Goal: Task Accomplishment & Management: Use online tool/utility

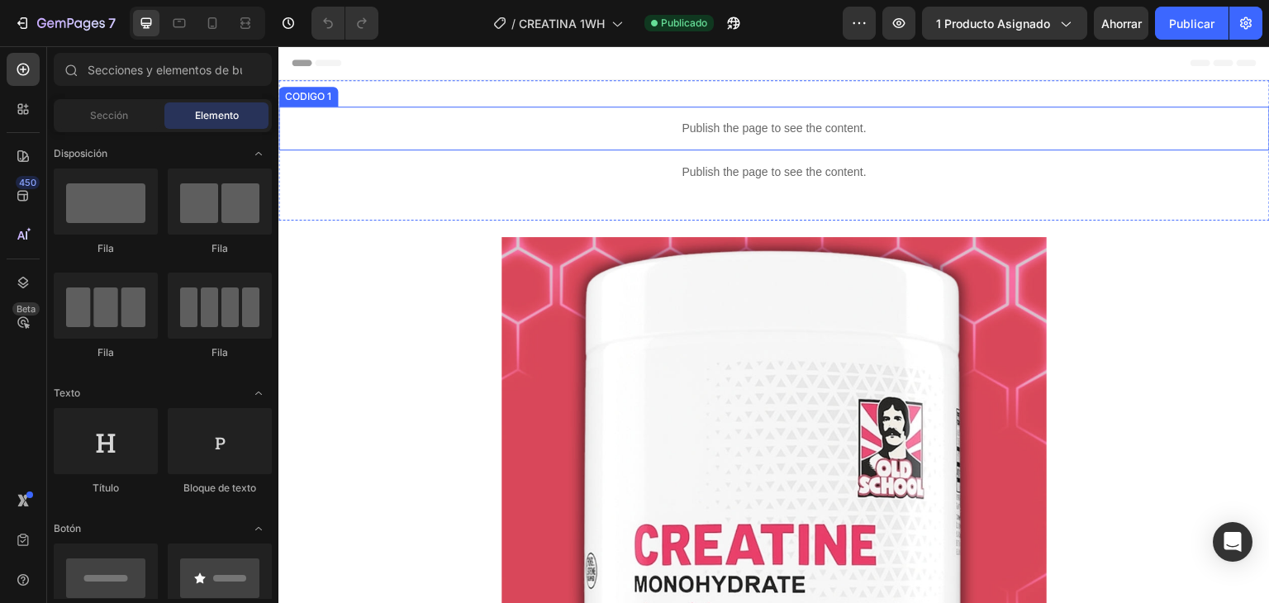
click at [708, 136] on p "Publish the page to see the content." at bounding box center [775, 128] width 992 height 17
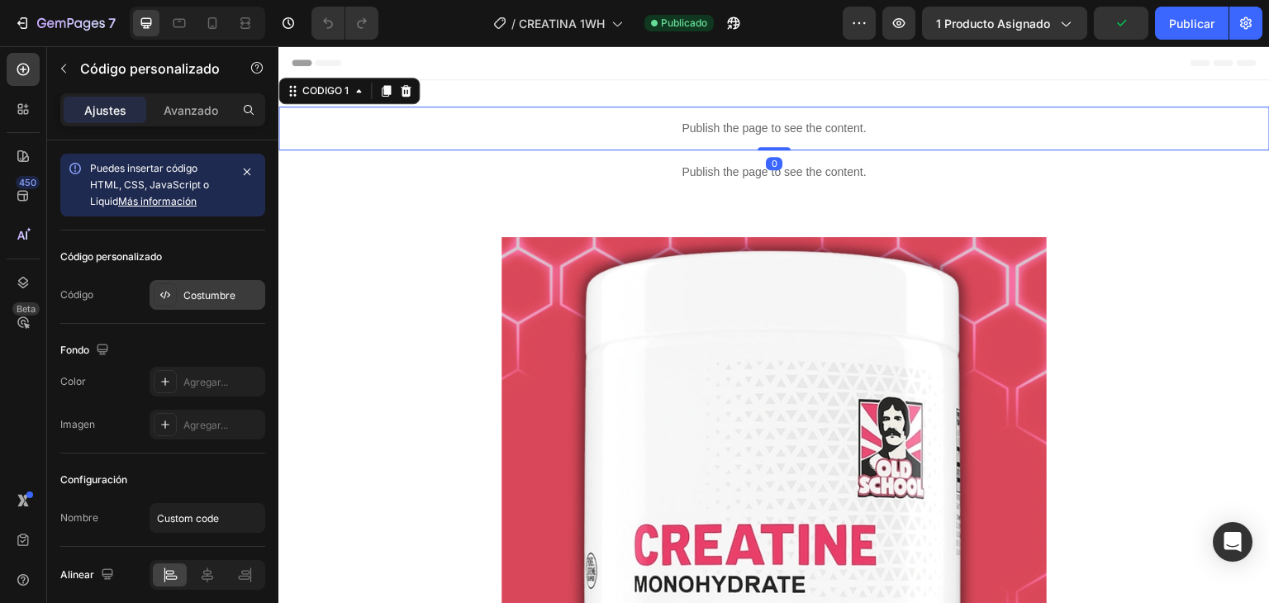
click at [200, 292] on font "Costumbre" at bounding box center [209, 295] width 52 height 12
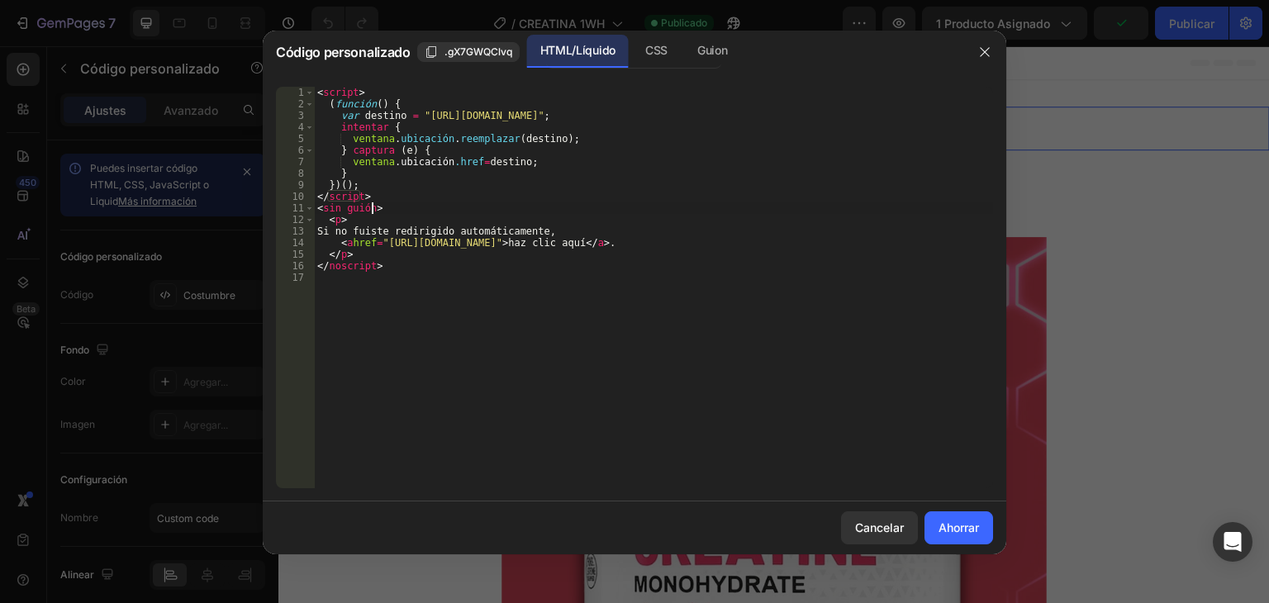
click at [411, 212] on div "< script > ( función ( ) { var destino = "[URL][DOMAIN_NAME]" ; intentar { vent…" at bounding box center [653, 299] width 679 height 425
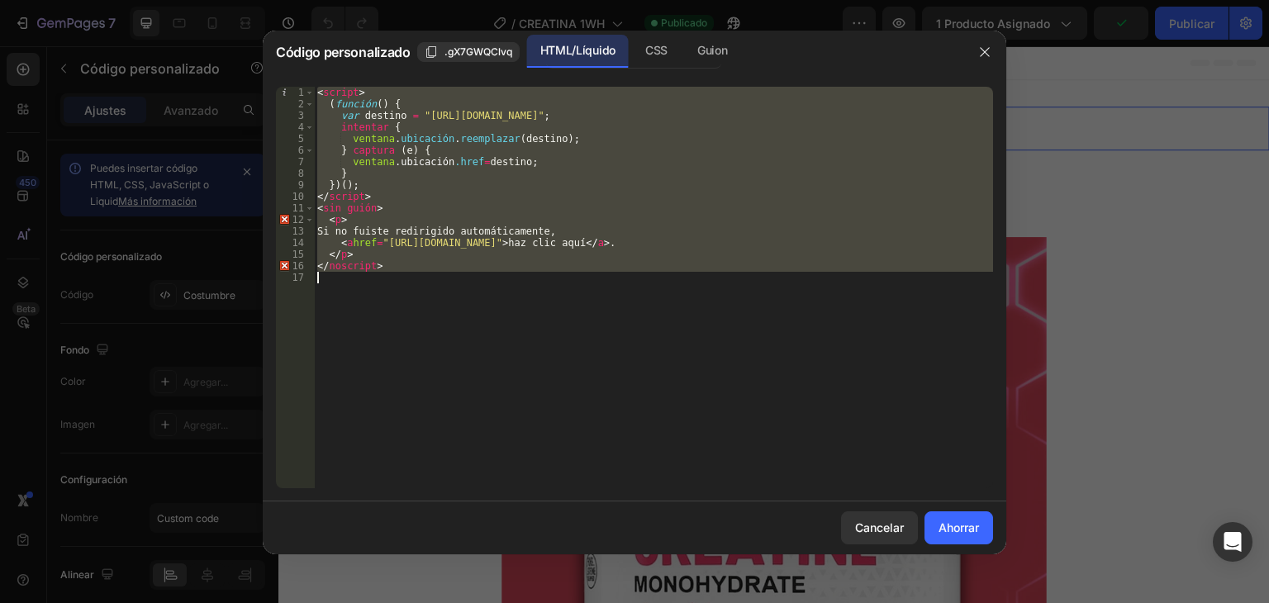
click at [411, 212] on div "< script > ( función ( ) { var destino = "[URL][DOMAIN_NAME]" ; intentar { vent…" at bounding box center [653, 299] width 679 height 425
type textarea "</noscript>"
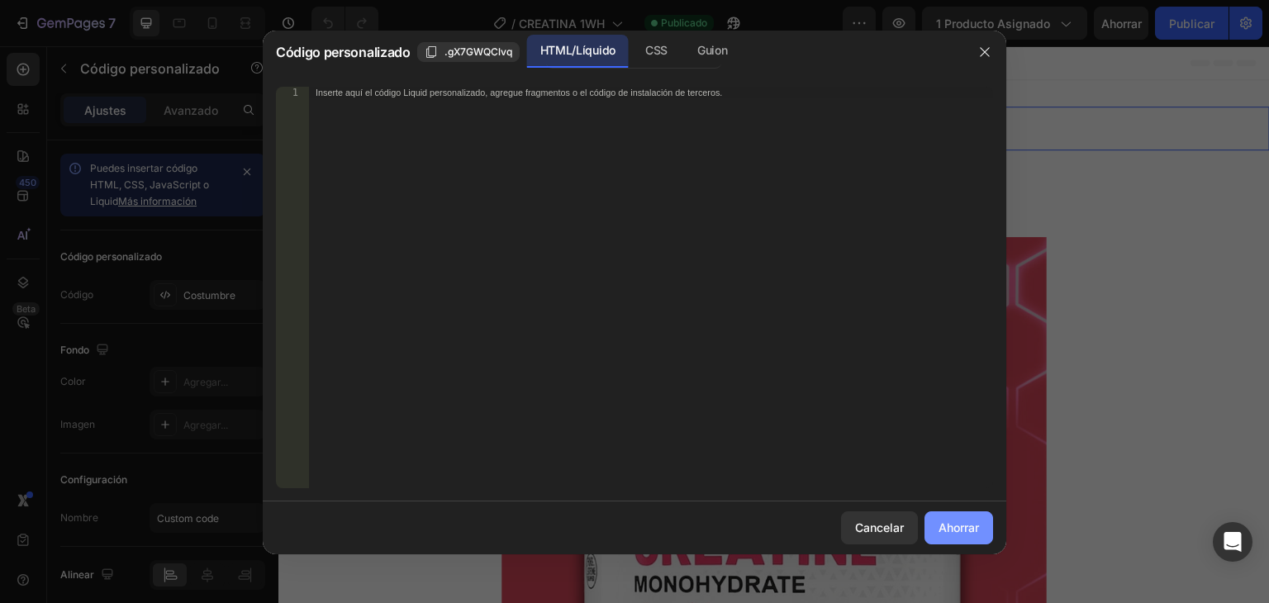
click at [962, 517] on button "Ahorrar" at bounding box center [959, 528] width 69 height 33
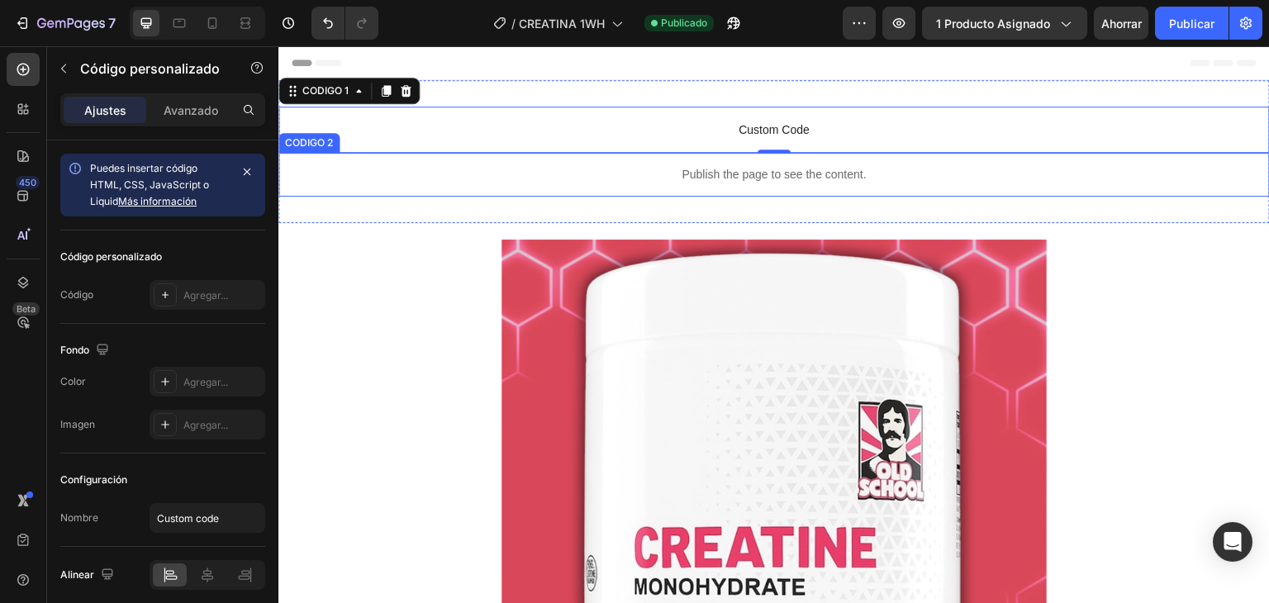
click at [756, 175] on p "Publish the page to see the content." at bounding box center [775, 174] width 992 height 17
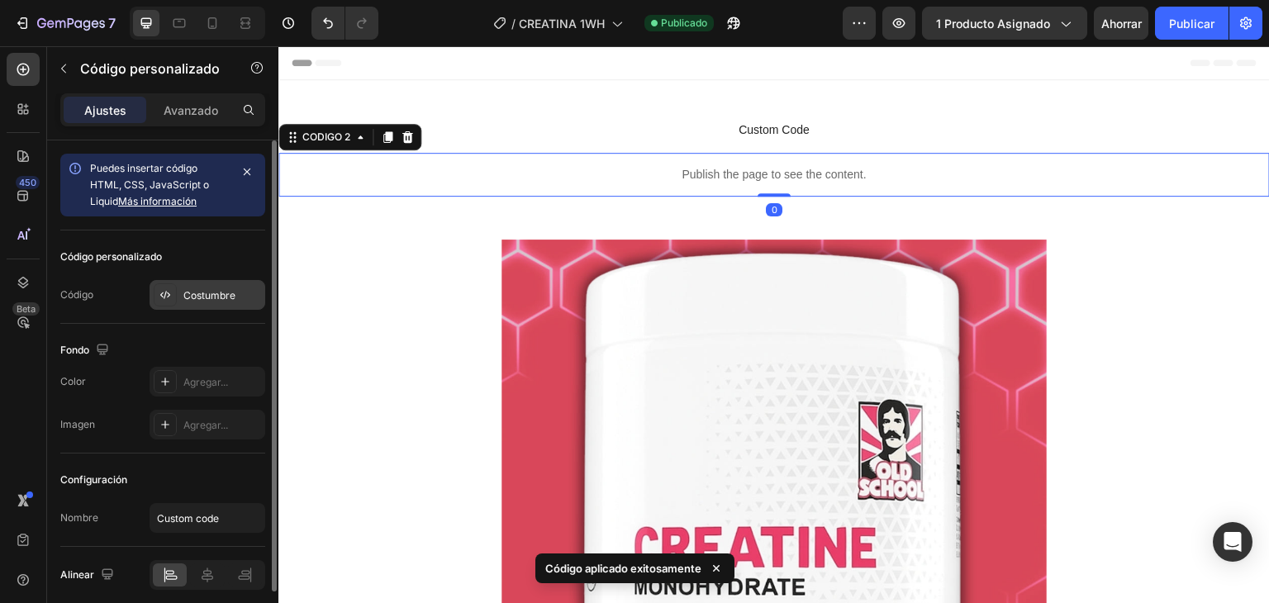
click at [196, 298] on font "Costumbre" at bounding box center [209, 295] width 52 height 12
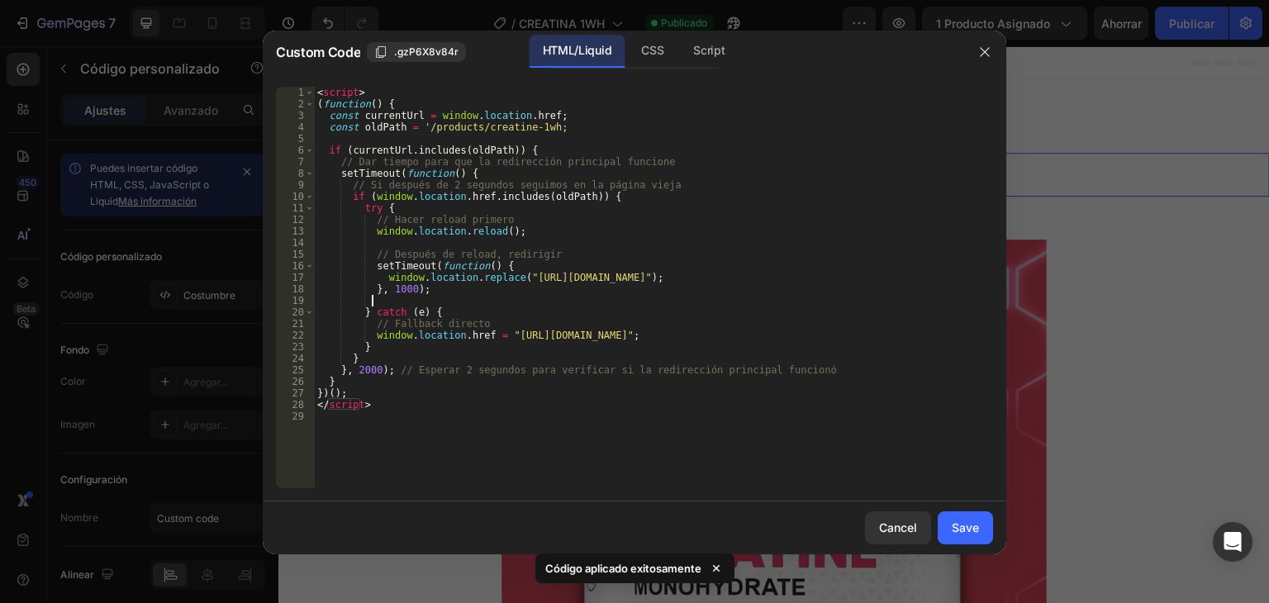
click at [390, 295] on div "< script > ( function ( ) { const currentUrl = window . location . href ; const…" at bounding box center [653, 299] width 679 height 425
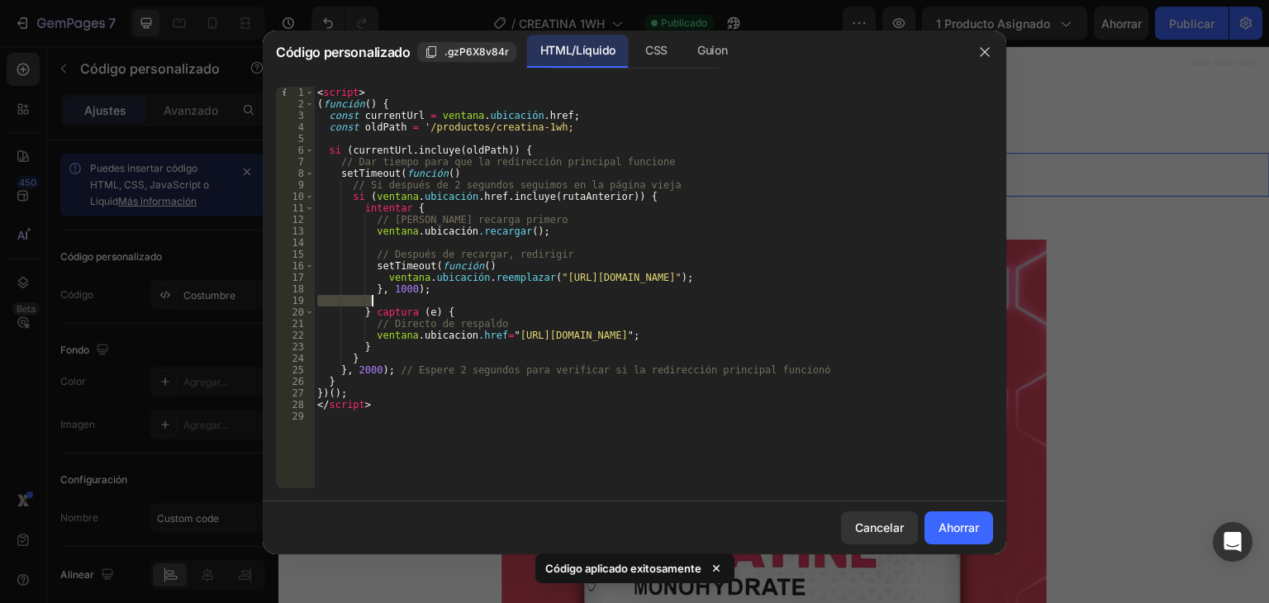
click at [390, 295] on div "< script > ( función ( ) { const currentUrl = ventana . ubicación . href ; cons…" at bounding box center [653, 299] width 679 height 425
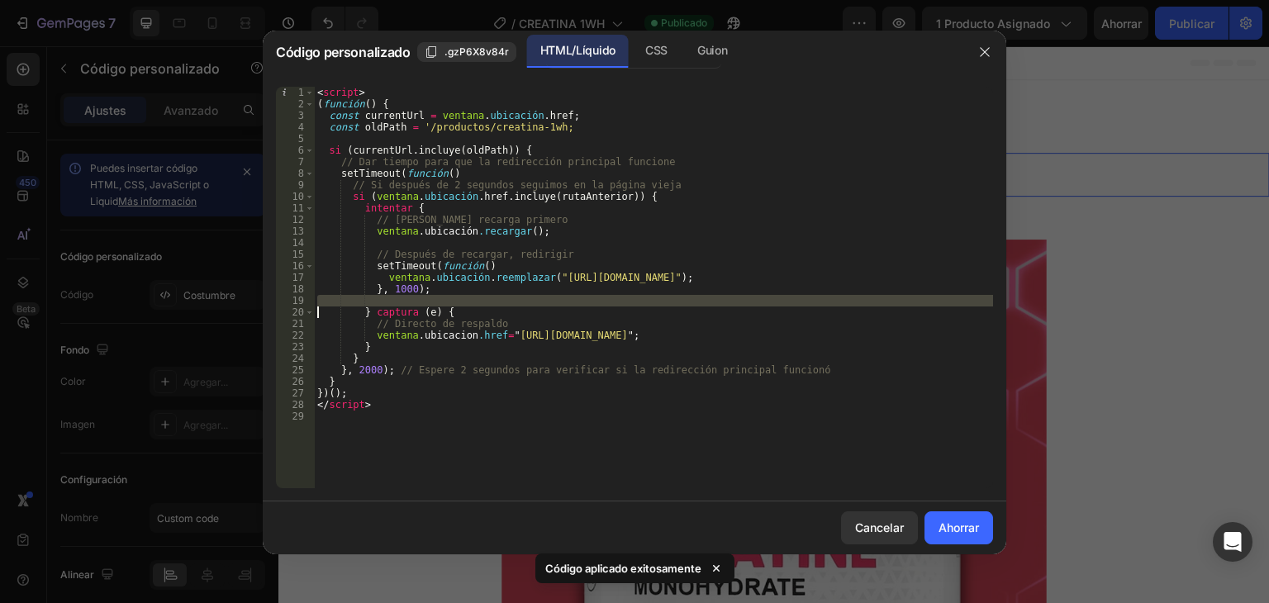
click at [390, 295] on div "< script > ( función ( ) { const currentUrl = ventana . ubicación . href ; cons…" at bounding box center [653, 299] width 679 height 425
type textarea "</script>"
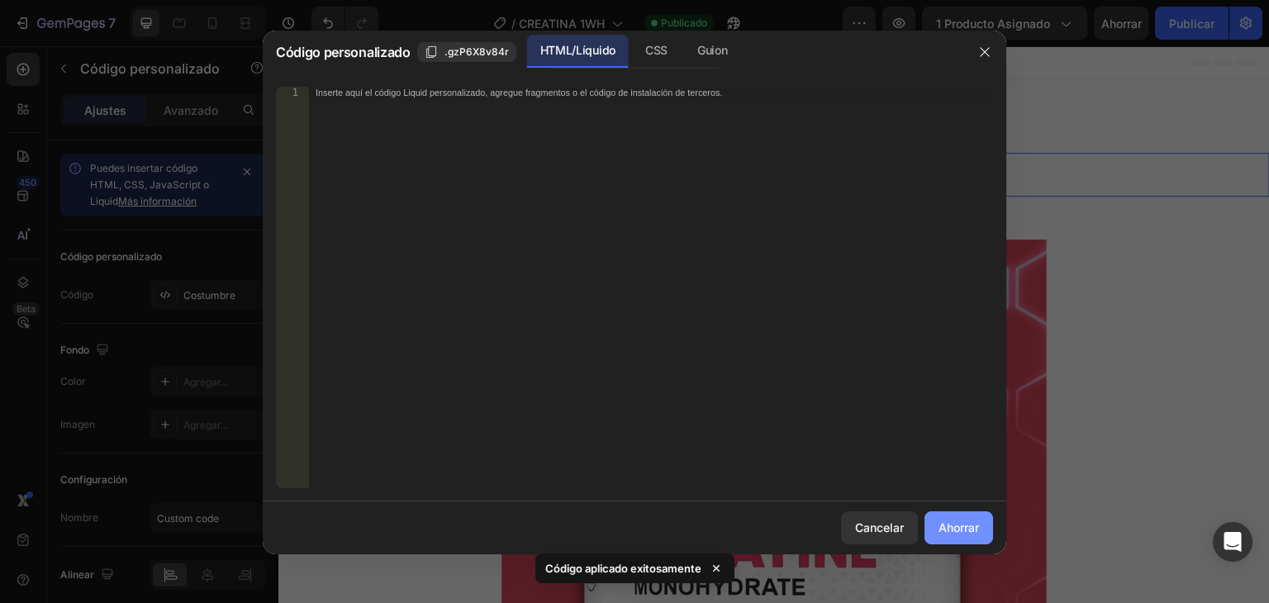
click at [932, 527] on button "Ahorrar" at bounding box center [959, 528] width 69 height 33
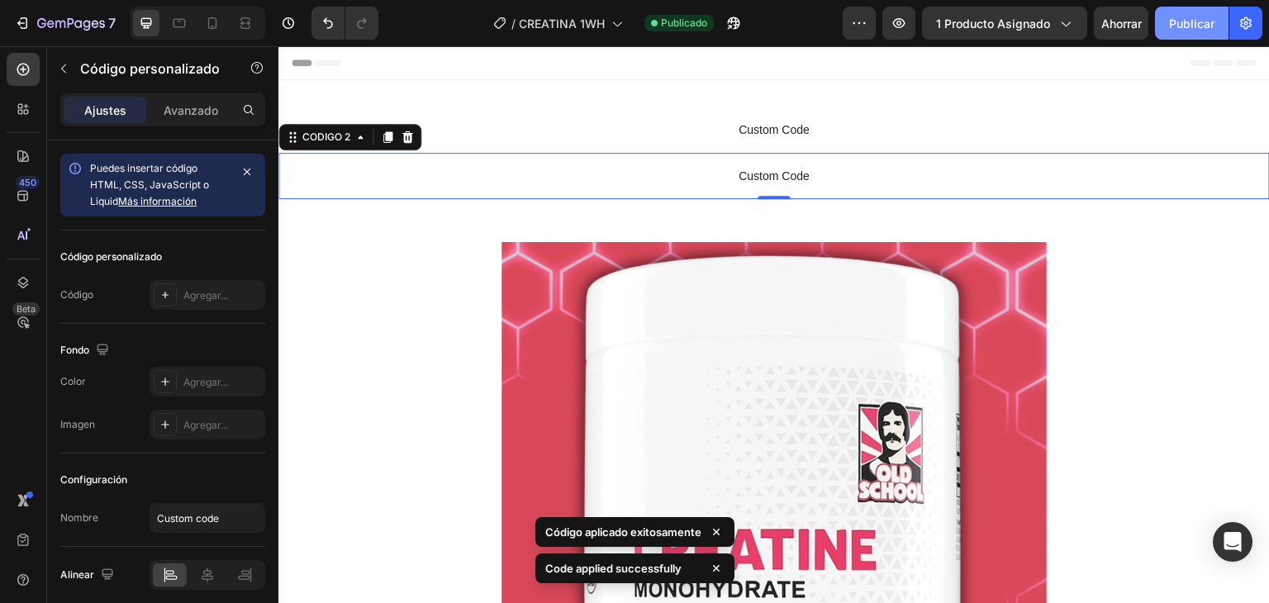
click at [1174, 26] on font "Publicar" at bounding box center [1191, 24] width 45 height 14
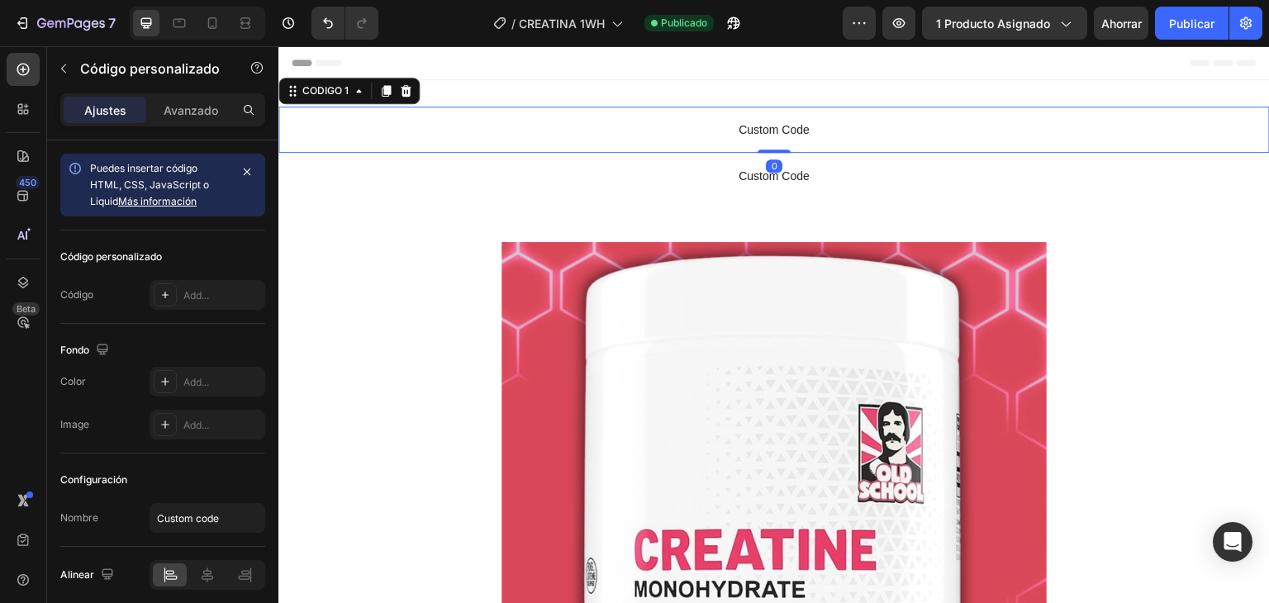
click at [701, 121] on span "Custom Code" at bounding box center [775, 130] width 992 height 20
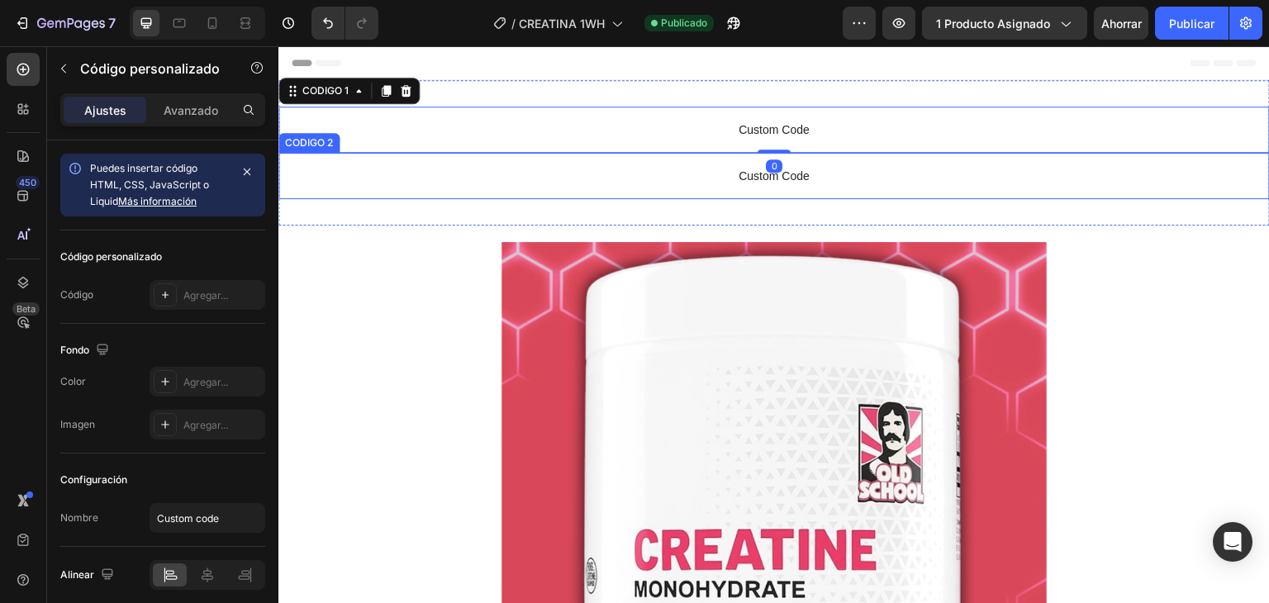
click at [678, 181] on span "Custom Code" at bounding box center [775, 176] width 992 height 20
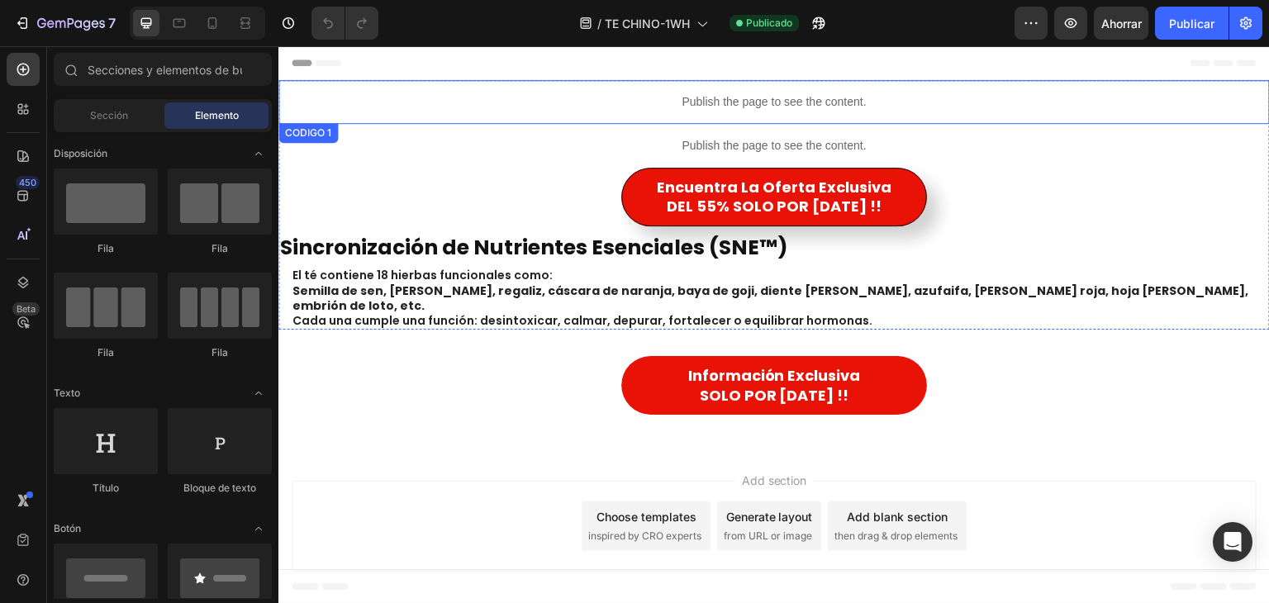
click at [526, 108] on p "Publish the page to see the content." at bounding box center [775, 101] width 992 height 17
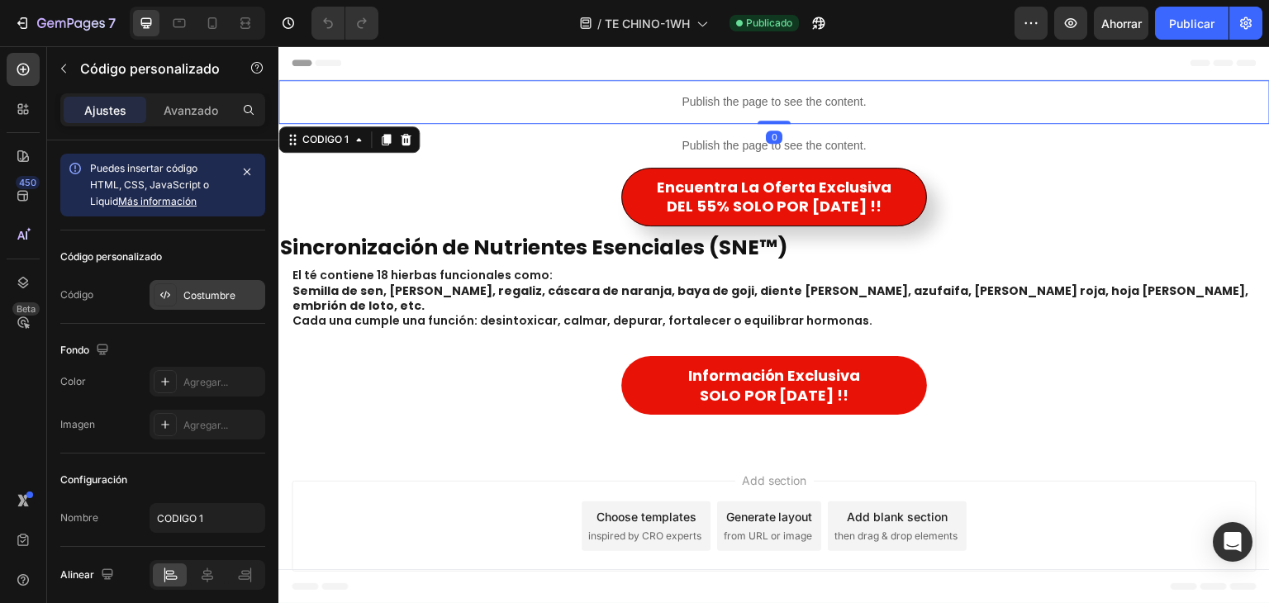
click at [204, 302] on div "Costumbre" at bounding box center [222, 295] width 78 height 15
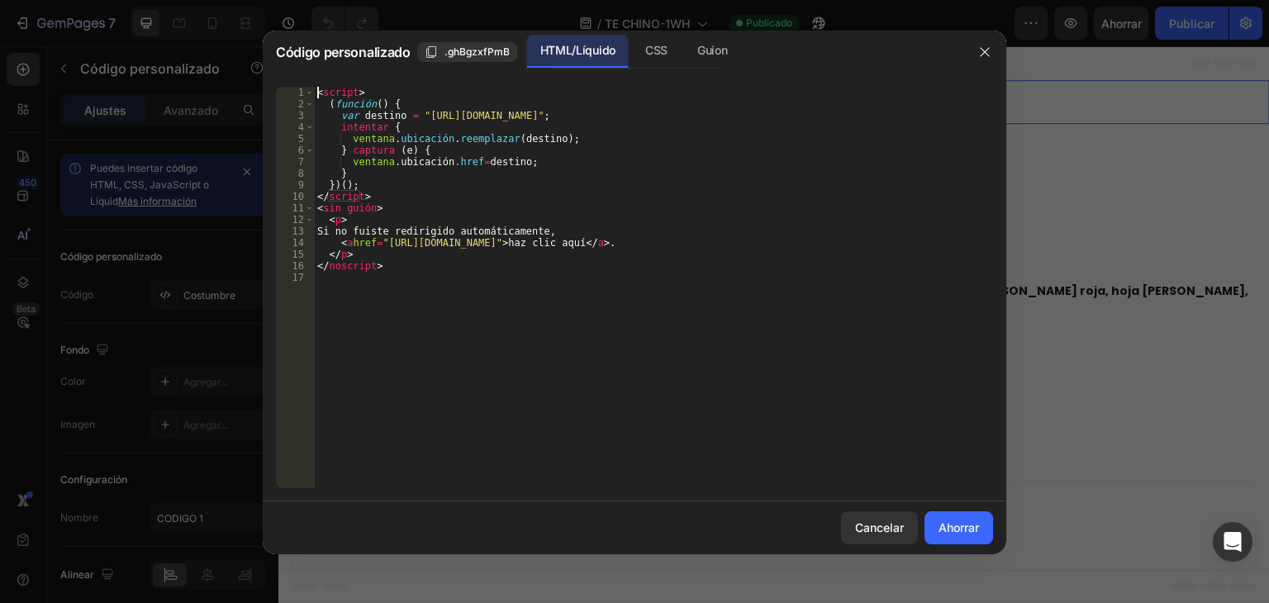
click at [314, 249] on div "15" at bounding box center [295, 255] width 39 height 12
click at [354, 224] on div "< script > ( función ( ) { var destino = "https://lionshop.online/products/te-c…" at bounding box center [653, 299] width 679 height 425
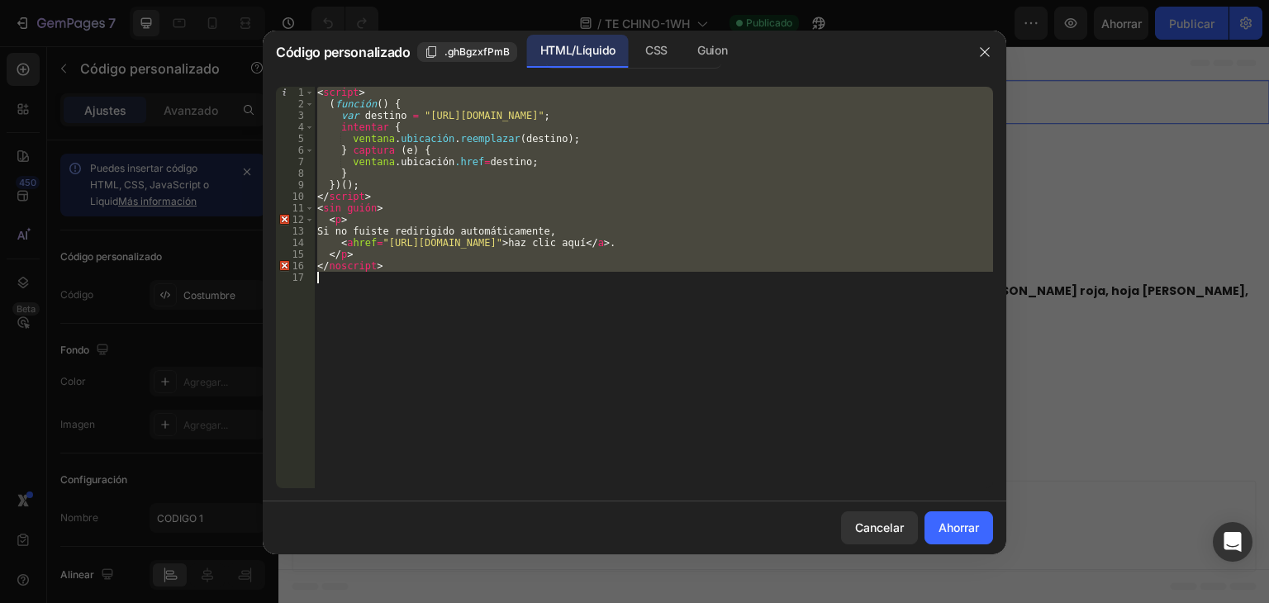
click at [354, 224] on div "< script > ( función ( ) { var destino = "https://lionshop.online/products/te-c…" at bounding box center [653, 299] width 679 height 425
type textarea "</noscript>"
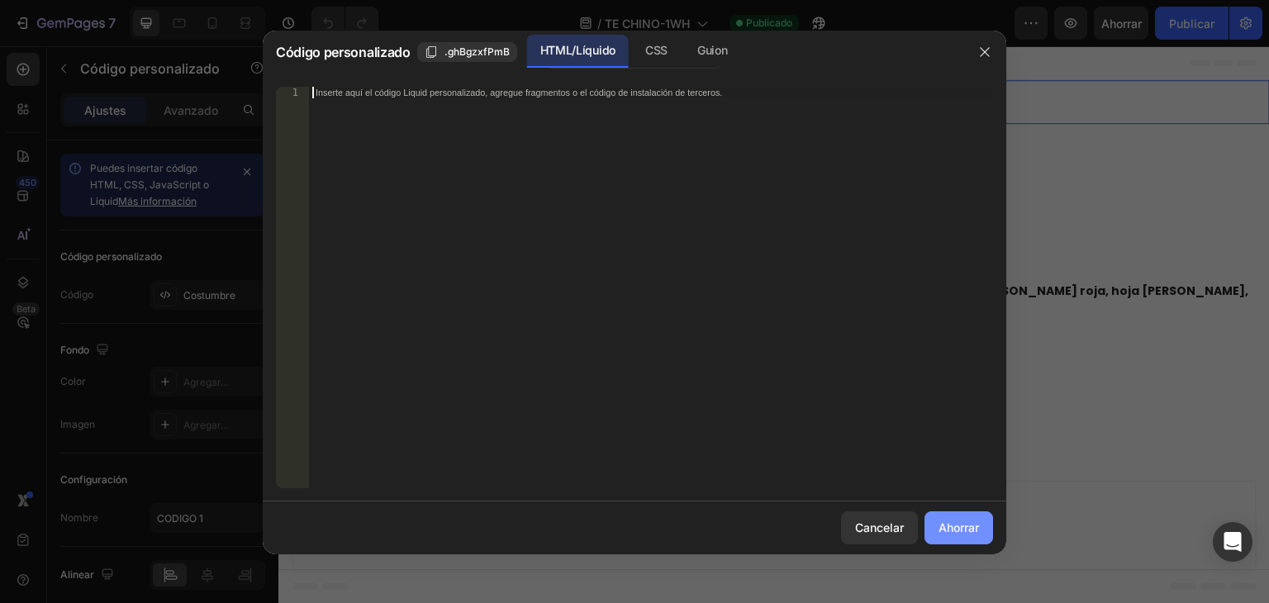
drag, startPoint x: 965, startPoint y: 523, endPoint x: 960, endPoint y: 516, distance: 8.9
click at [965, 523] on font "Ahorrar" at bounding box center [959, 528] width 40 height 14
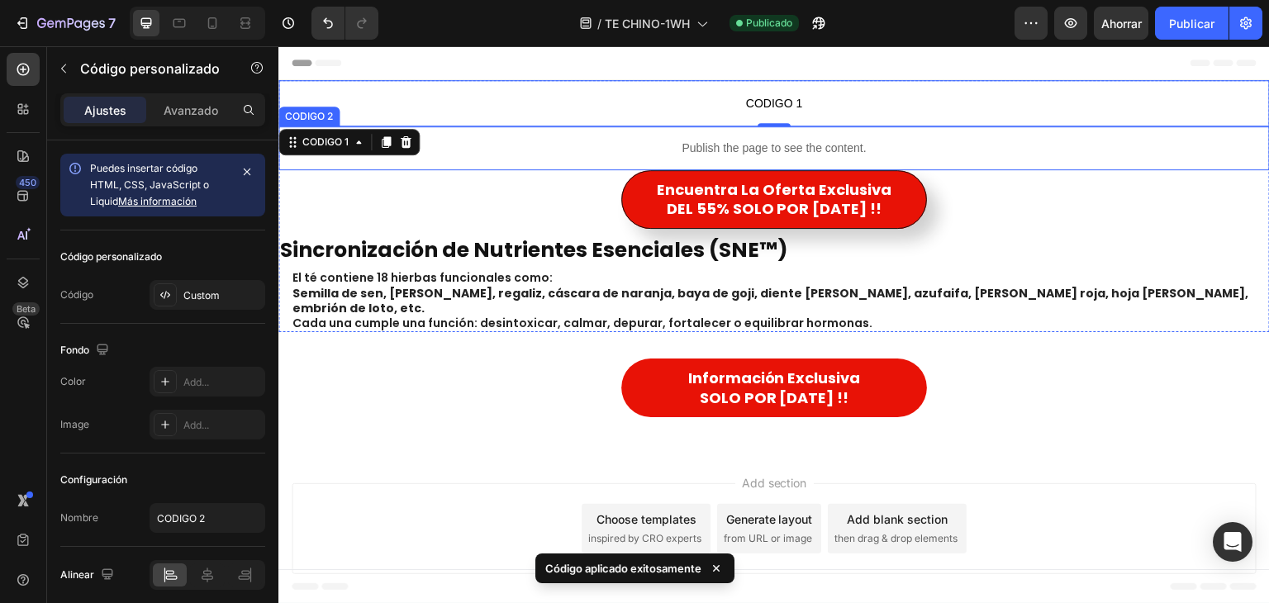
click at [689, 156] on p "Publish the page to see the content." at bounding box center [775, 148] width 992 height 17
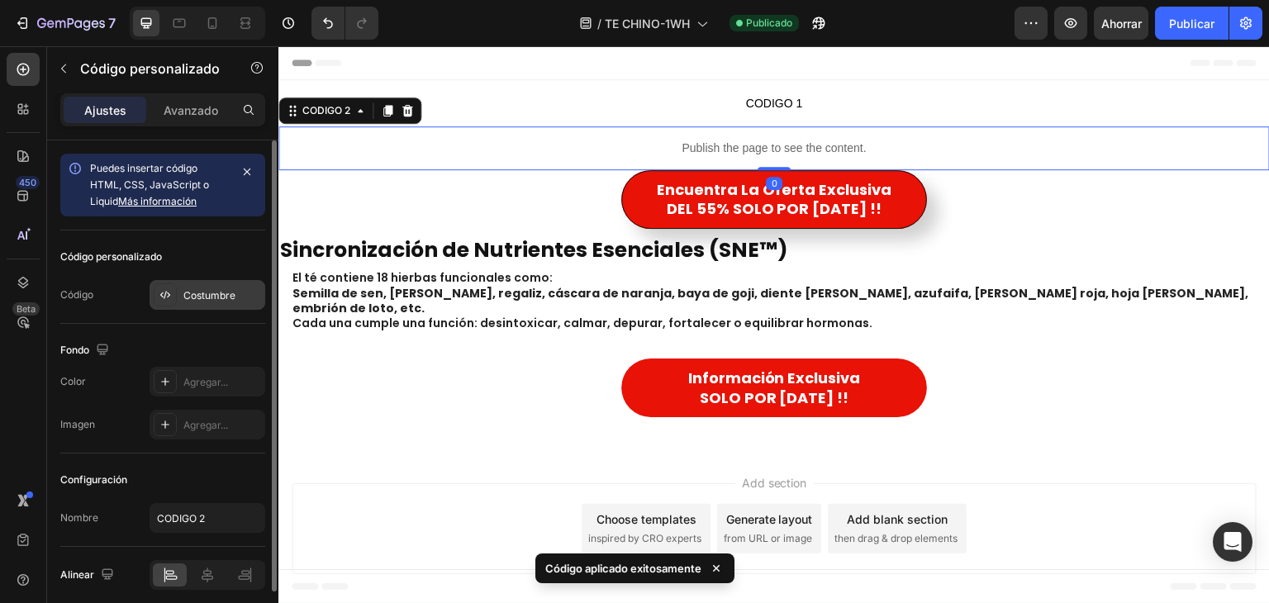
click at [225, 293] on font "Costumbre" at bounding box center [209, 295] width 52 height 12
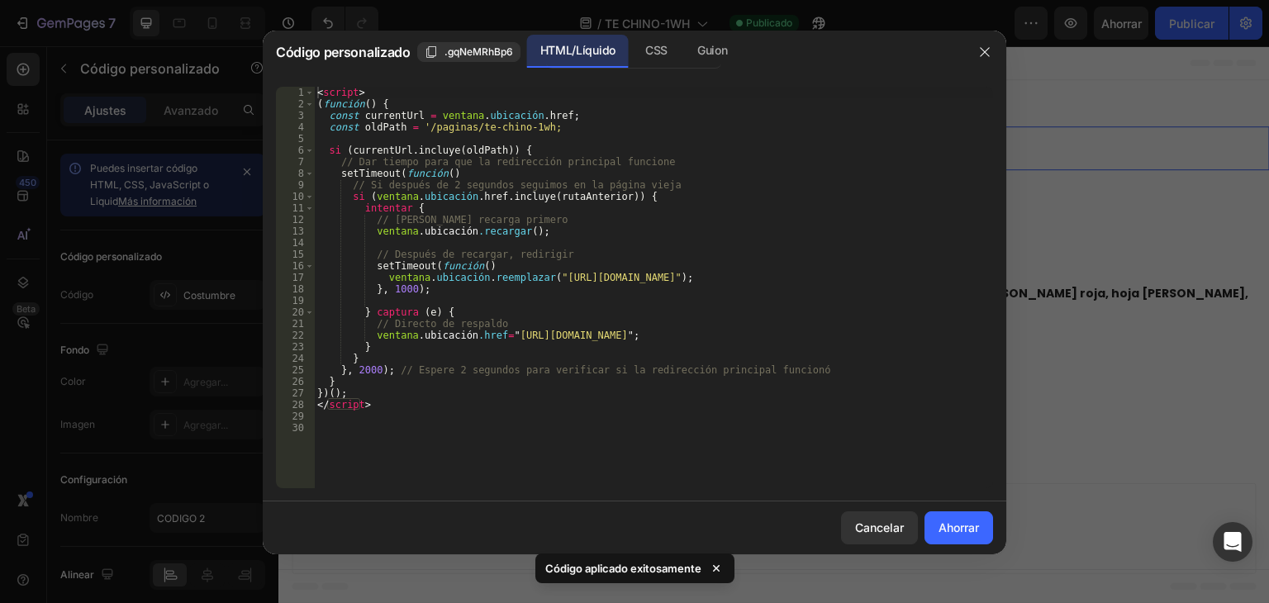
click at [417, 268] on div "< script > ( función ( ) { const currentUrl = ventana . ubicación . href ; cons…" at bounding box center [653, 299] width 679 height 425
type textarea "setTimeout(function() { window.location.replace("https://lionshop.online/produc…"
click at [417, 268] on div "< script > ( función ( ) { const currentUrl = ventana . ubicación . href ; cons…" at bounding box center [653, 299] width 679 height 425
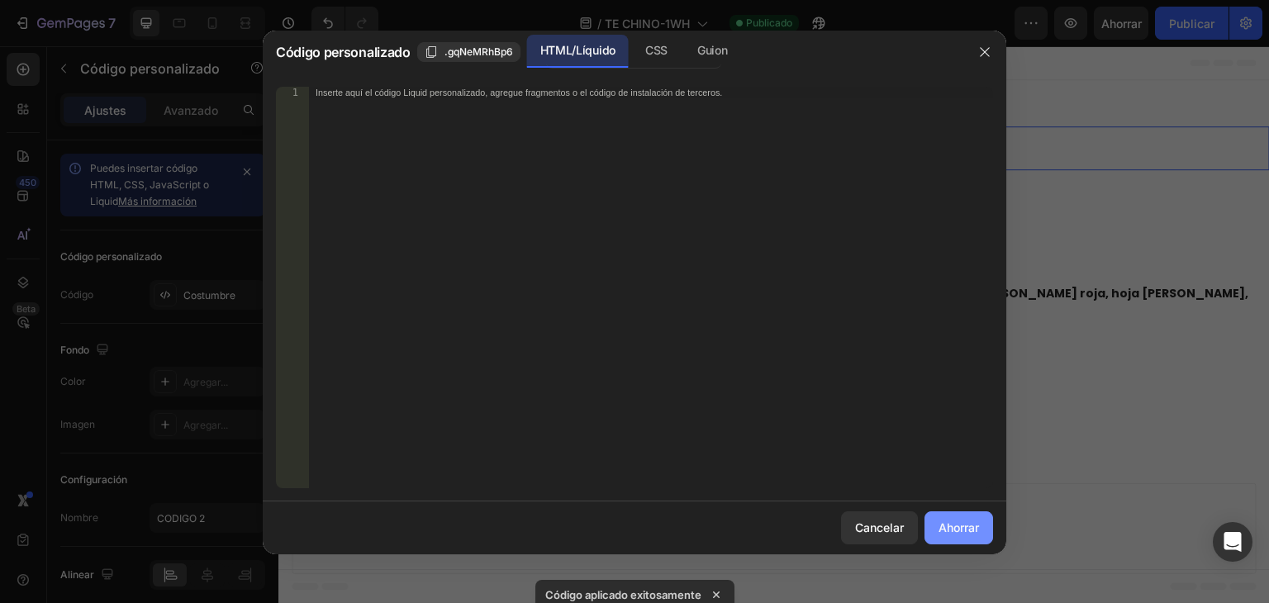
click at [942, 526] on font "Ahorrar" at bounding box center [959, 528] width 40 height 14
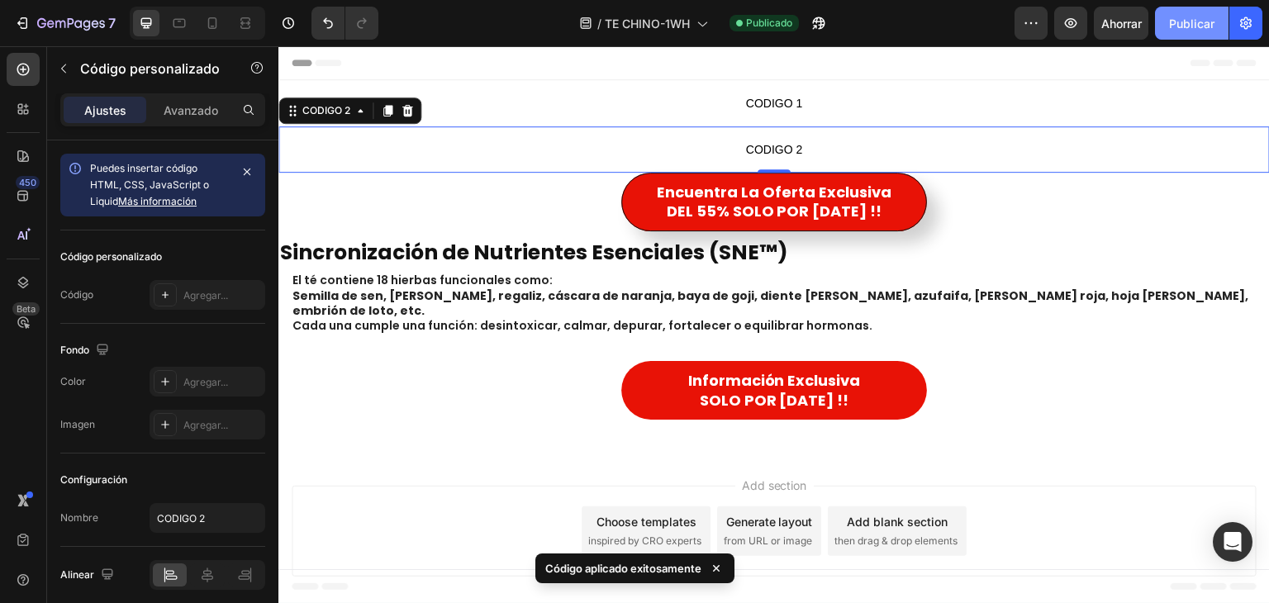
click at [1164, 33] on button "Publicar" at bounding box center [1192, 23] width 74 height 33
